Goal: Communication & Community: Answer question/provide support

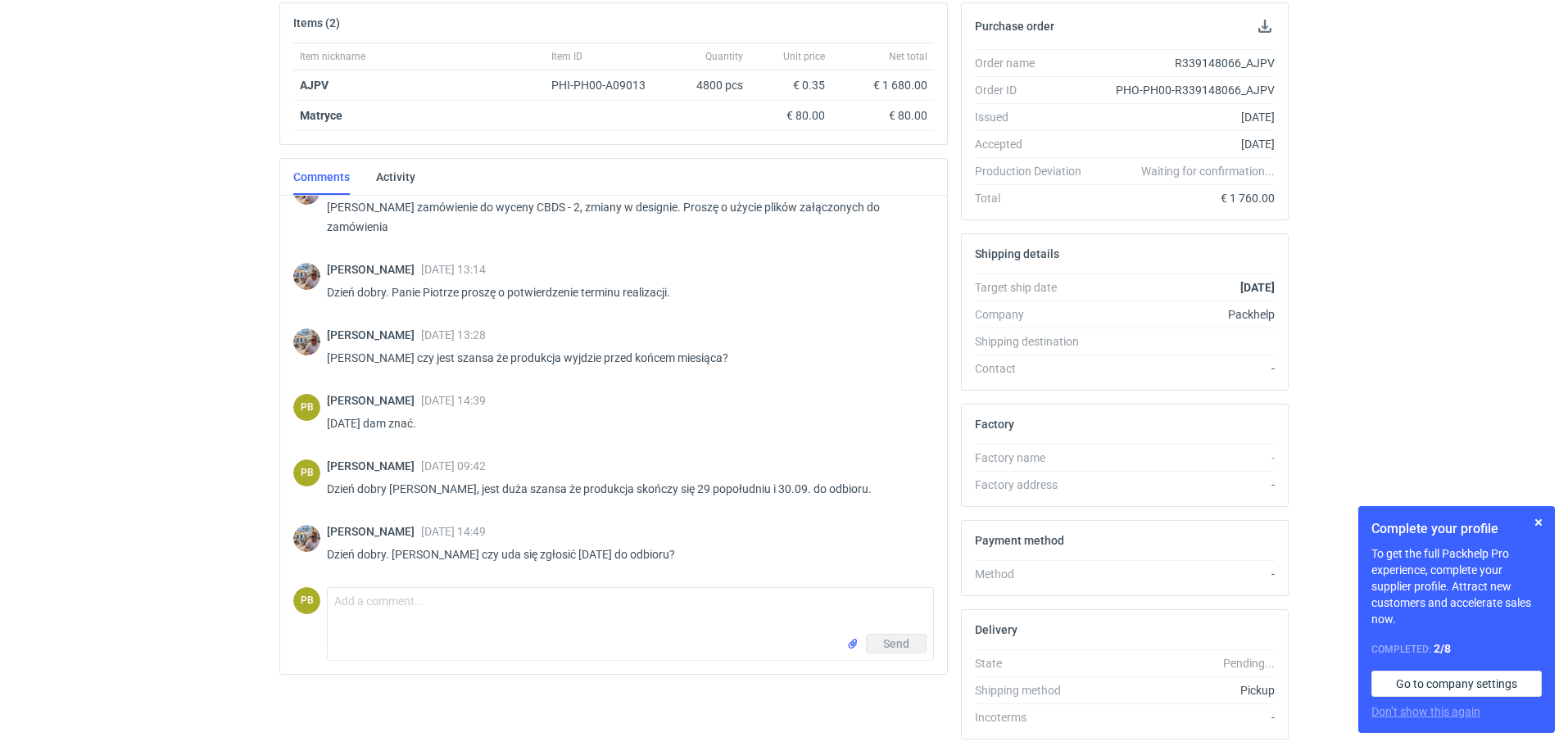
scroll to position [306, 0]
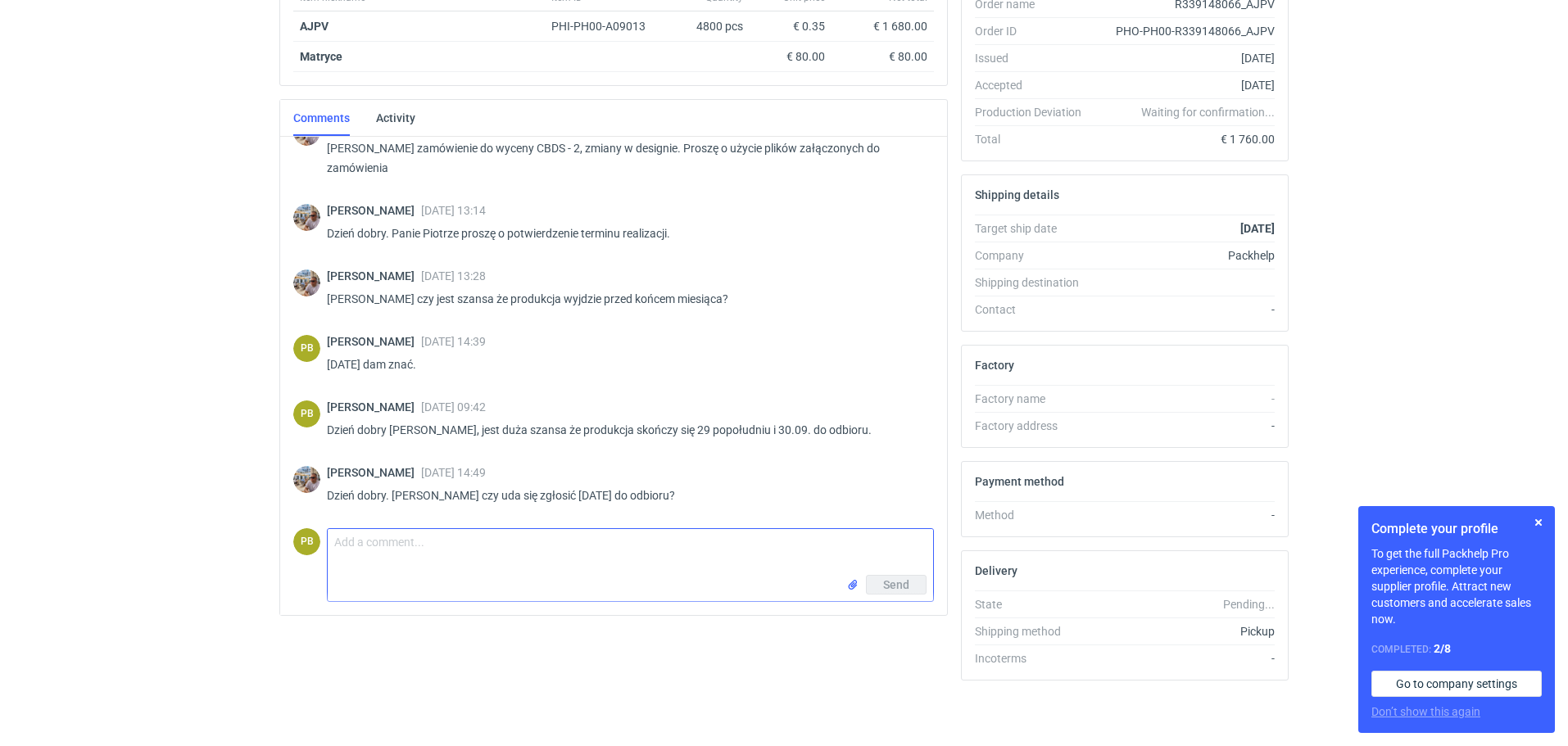
click at [358, 551] on textarea "Comment message" at bounding box center [630, 552] width 605 height 46
type textarea "T"
type textarea "Dzień dobry, teoretycznie tak. Rano dam znać."
click at [891, 580] on span "Send" at bounding box center [896, 585] width 27 height 12
